Goal: Transaction & Acquisition: Purchase product/service

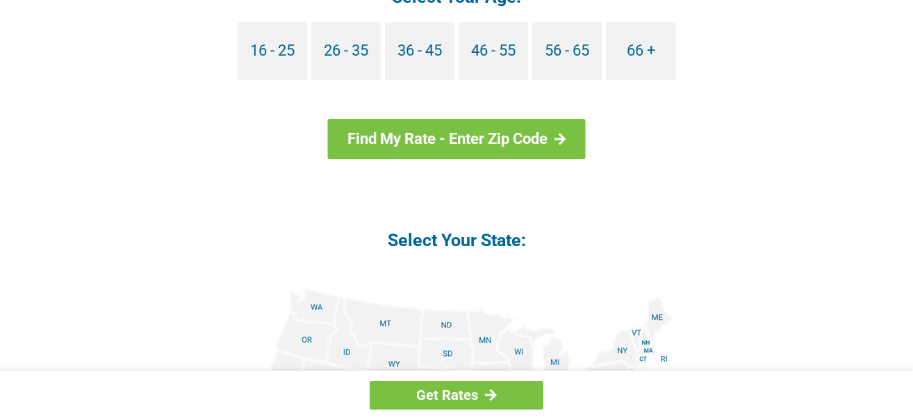
scroll to position [1460, 0]
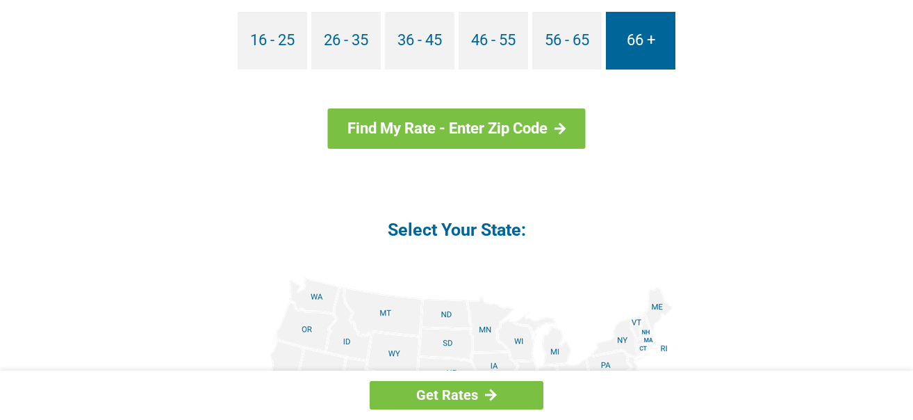
click at [641, 42] on link "66 +" at bounding box center [641, 41] width 70 height 58
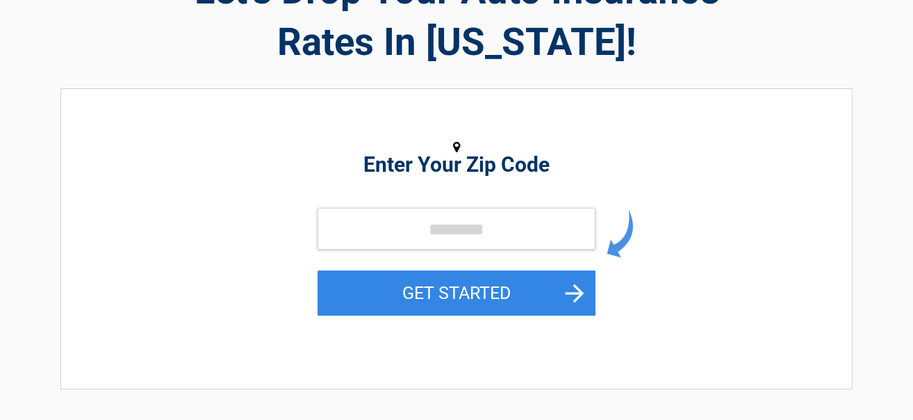
scroll to position [139, 0]
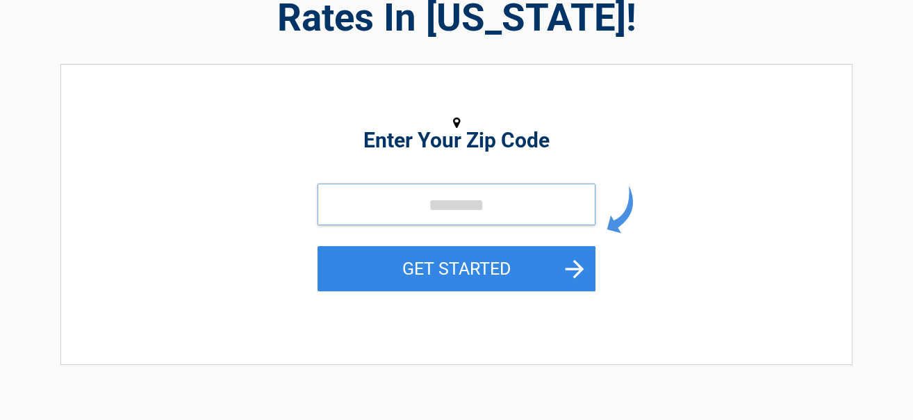
click at [466, 196] on input "tel" at bounding box center [457, 204] width 278 height 42
type input "*****"
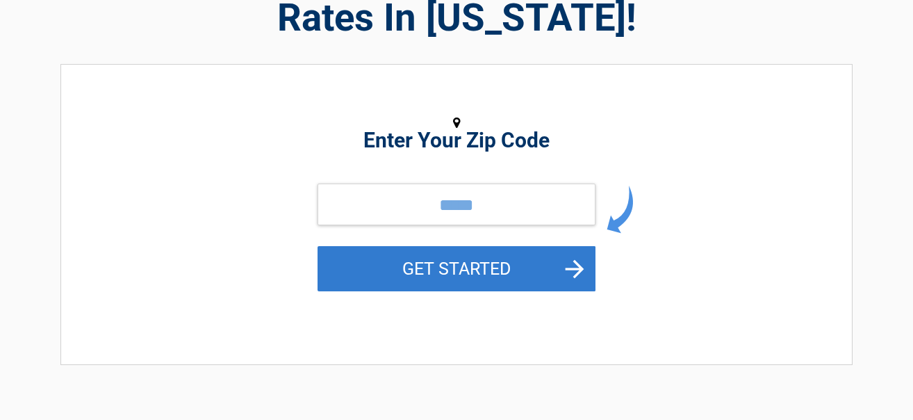
click at [579, 267] on button "GET STARTED" at bounding box center [457, 268] width 278 height 45
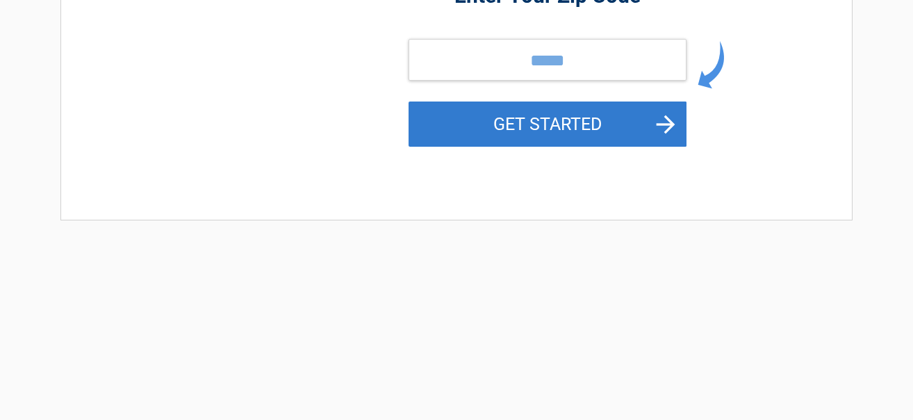
scroll to position [0, 0]
